Goal: Task Accomplishment & Management: Use online tool/utility

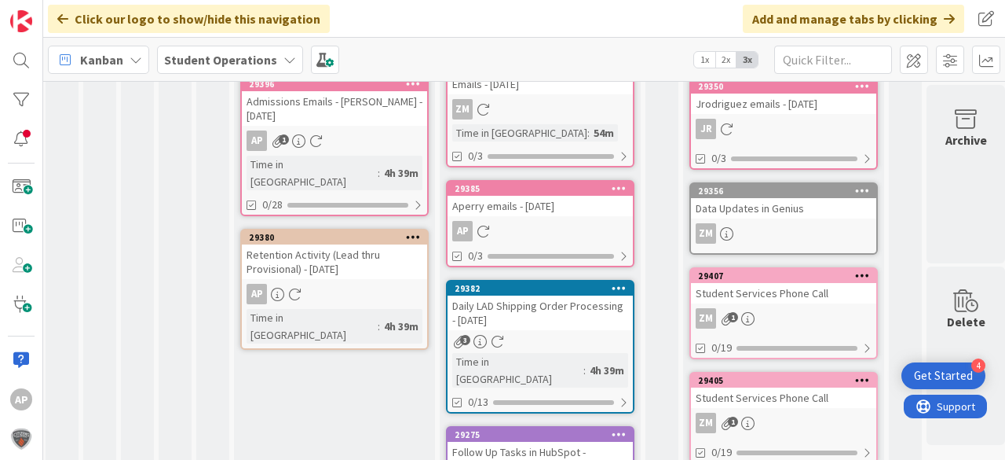
scroll to position [338, 41]
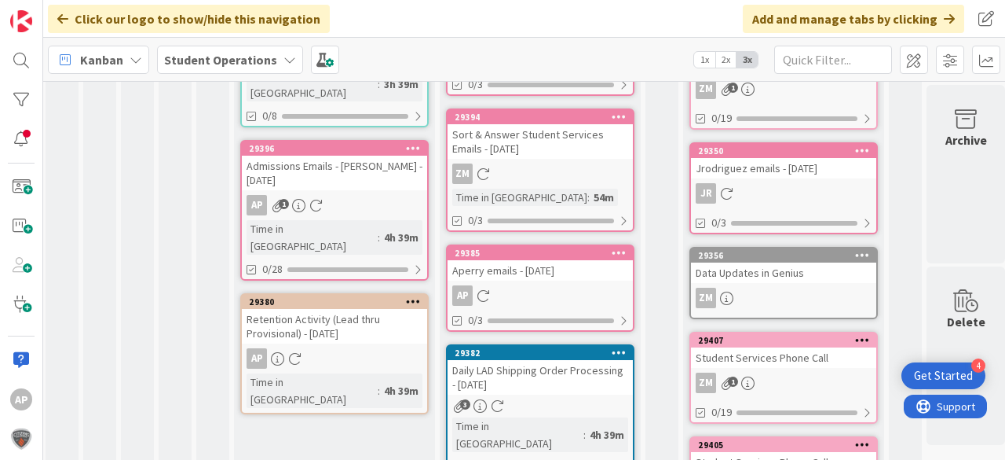
click at [544, 360] on div "Daily LAD Shipping Order Processing - [DATE]" at bounding box center [540, 377] width 185 height 35
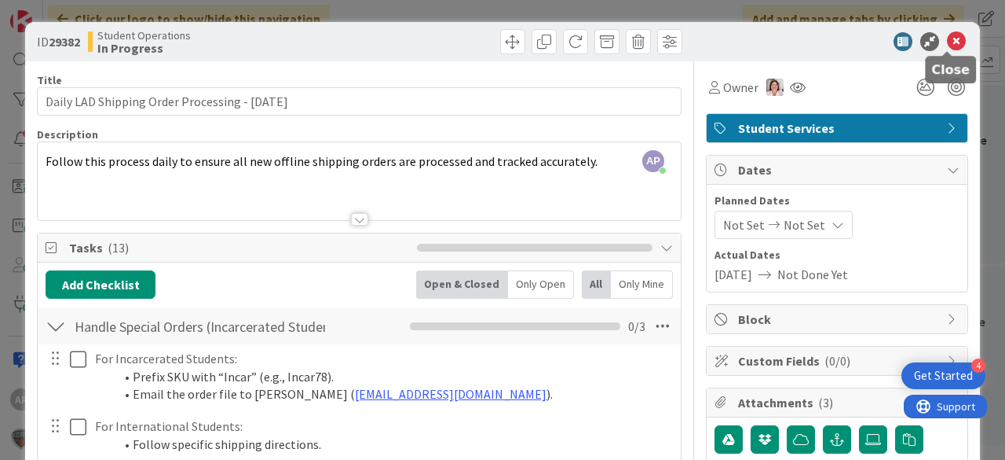
click at [949, 38] on icon at bounding box center [956, 41] width 19 height 19
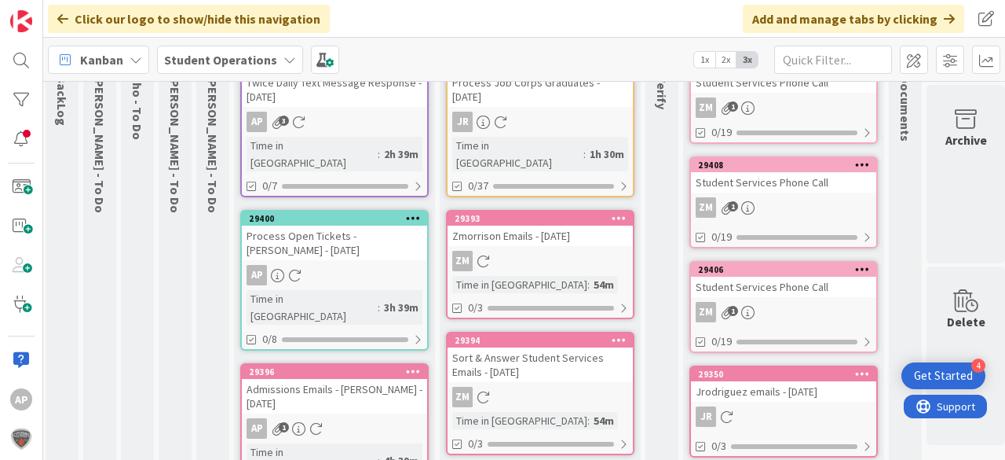
scroll to position [0, 41]
